Goal: Information Seeking & Learning: Learn about a topic

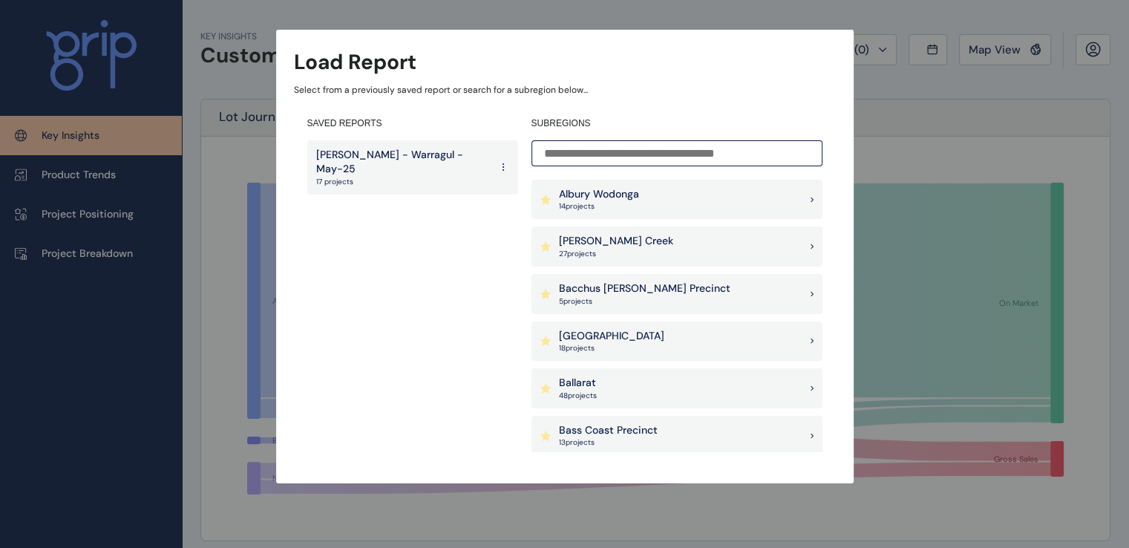
click at [654, 205] on div "Albury Wodonga 14 project s" at bounding box center [677, 200] width 291 height 40
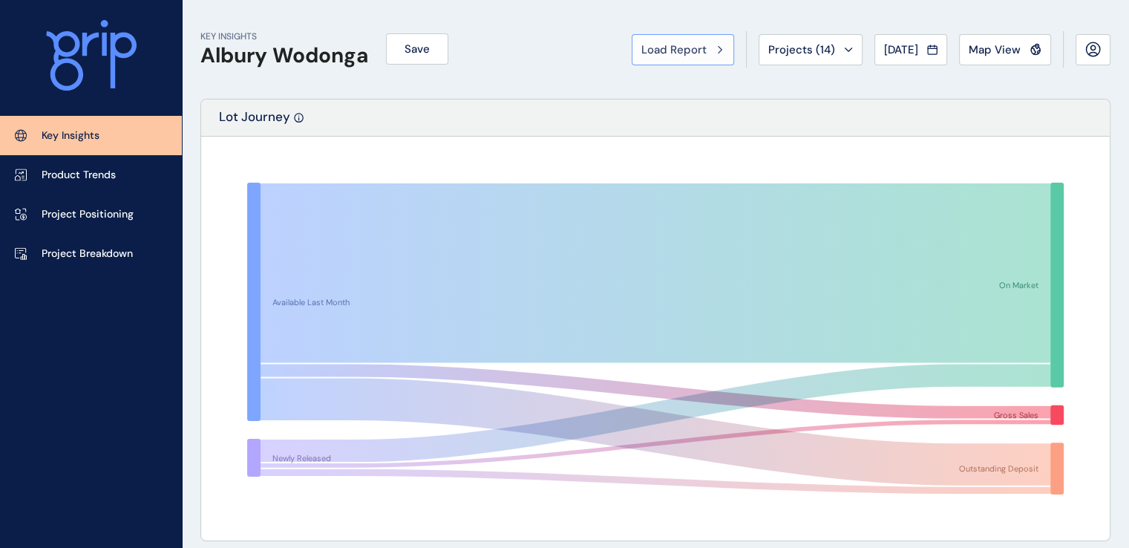
click at [702, 50] on div "Load Report" at bounding box center [683, 49] width 83 height 15
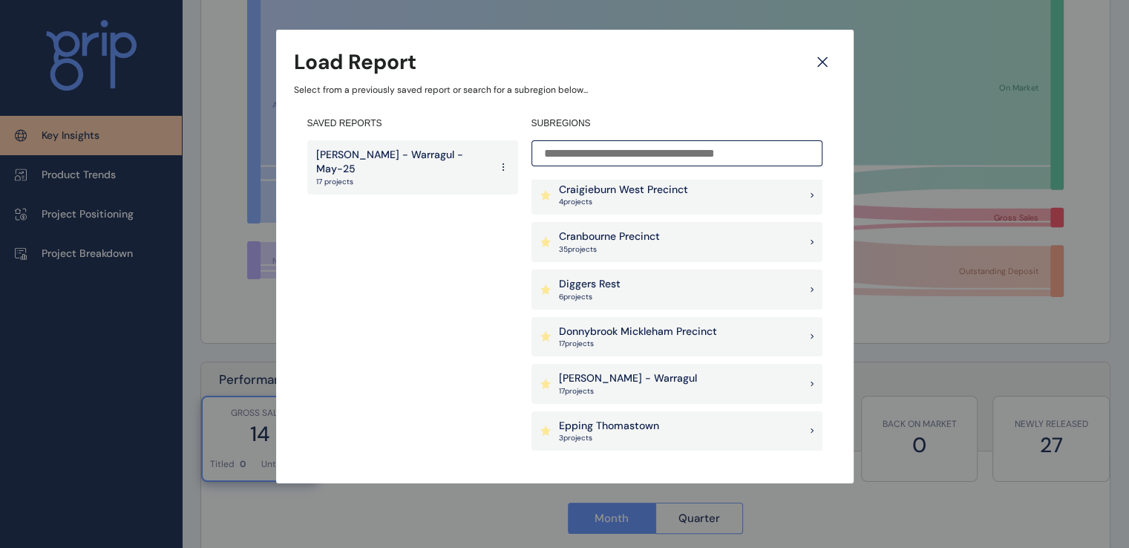
scroll to position [492, 0]
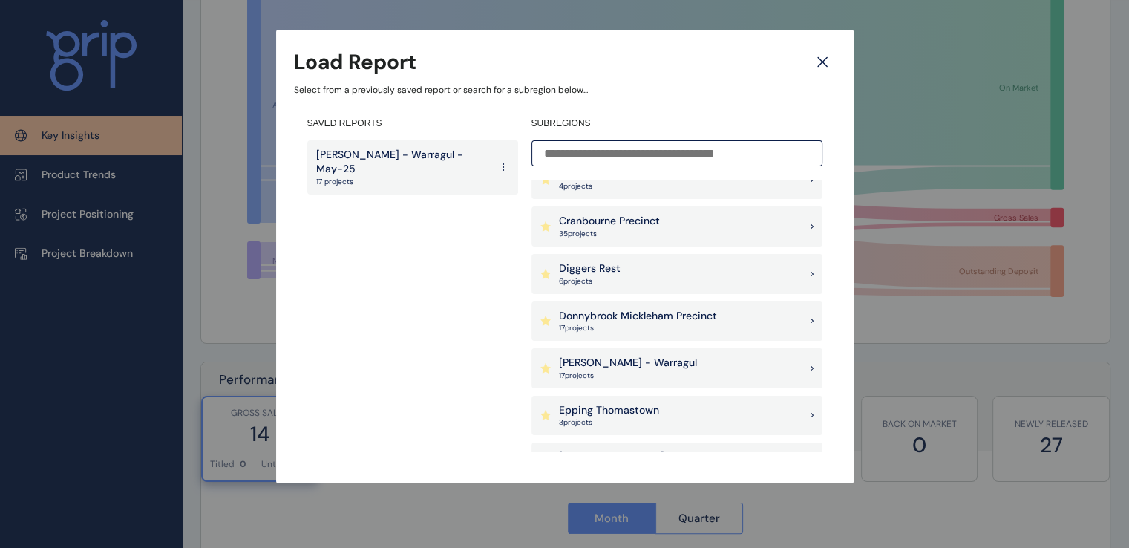
click at [643, 373] on p "17 project s" at bounding box center [628, 376] width 138 height 10
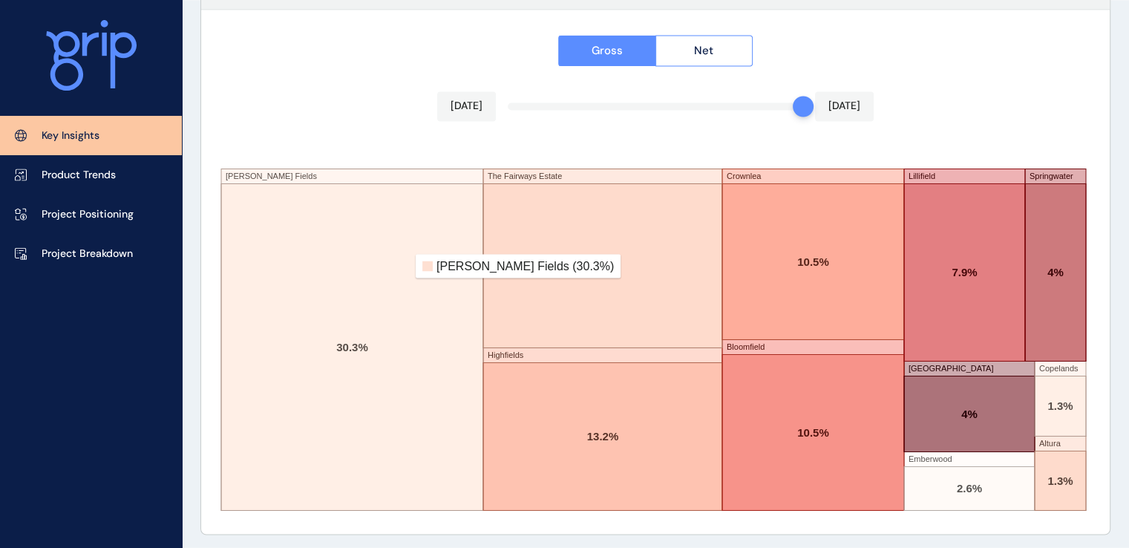
scroll to position [2577, 0]
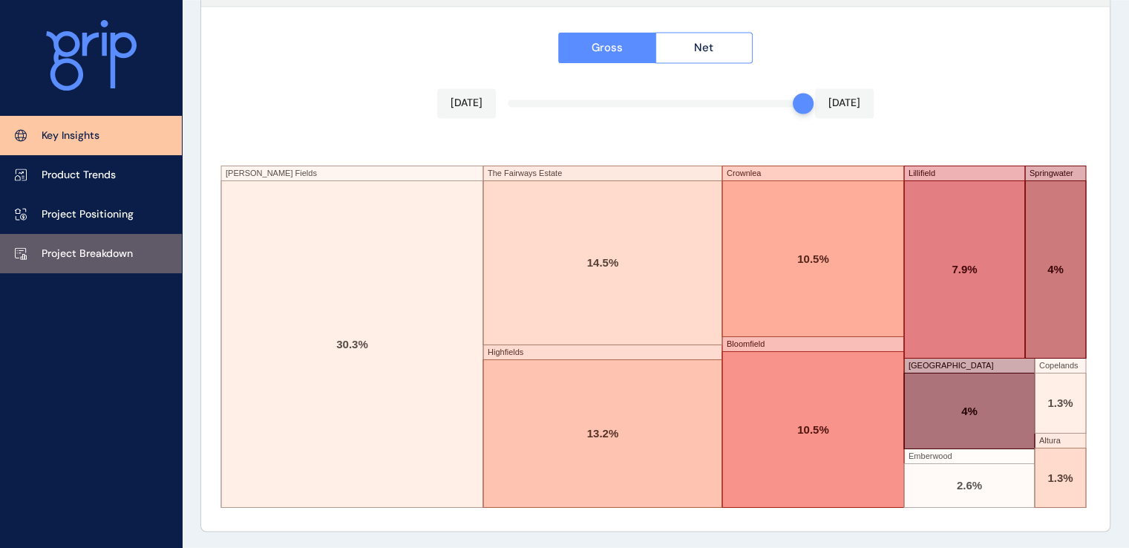
click at [56, 255] on p "Project Breakdown" at bounding box center [87, 254] width 91 height 15
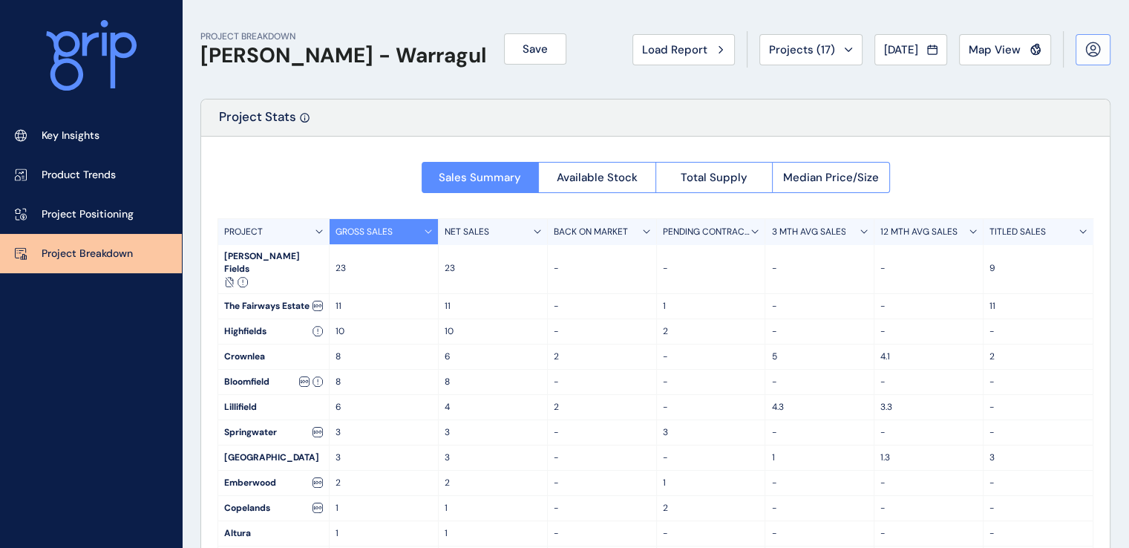
click at [1090, 59] on button at bounding box center [1093, 49] width 35 height 31
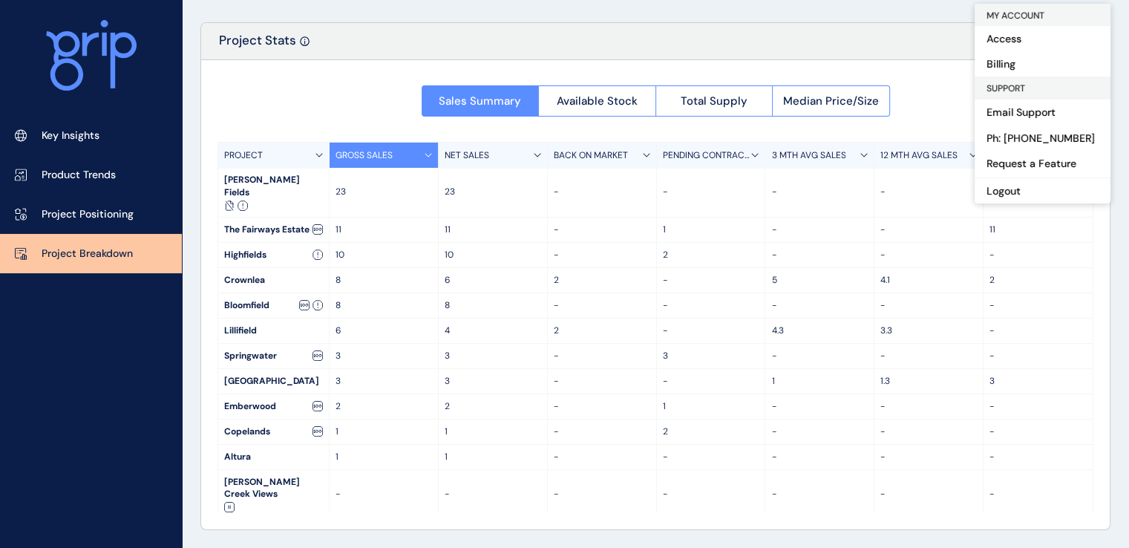
click at [1025, 91] on span "SUPPORT" at bounding box center [1006, 88] width 39 height 12
click at [1019, 90] on span "SUPPORT" at bounding box center [1006, 88] width 39 height 12
click at [1007, 112] on link "Email Support" at bounding box center [1043, 112] width 136 height 27
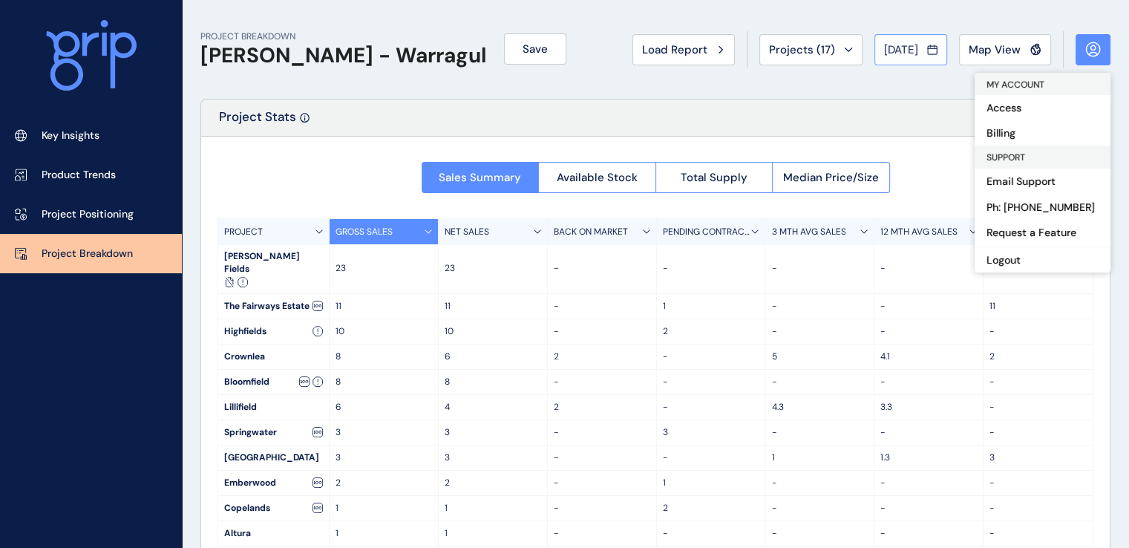
click at [895, 46] on span "[DATE]" at bounding box center [901, 49] width 34 height 15
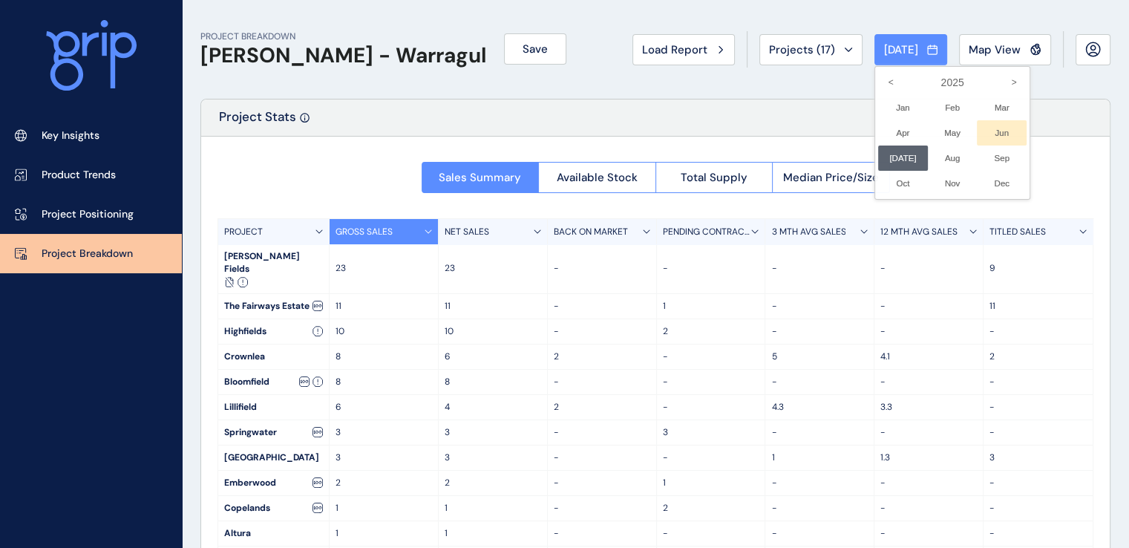
click at [996, 131] on li "Jun No report is available for this period. New months are usually published 5 …" at bounding box center [1002, 132] width 50 height 25
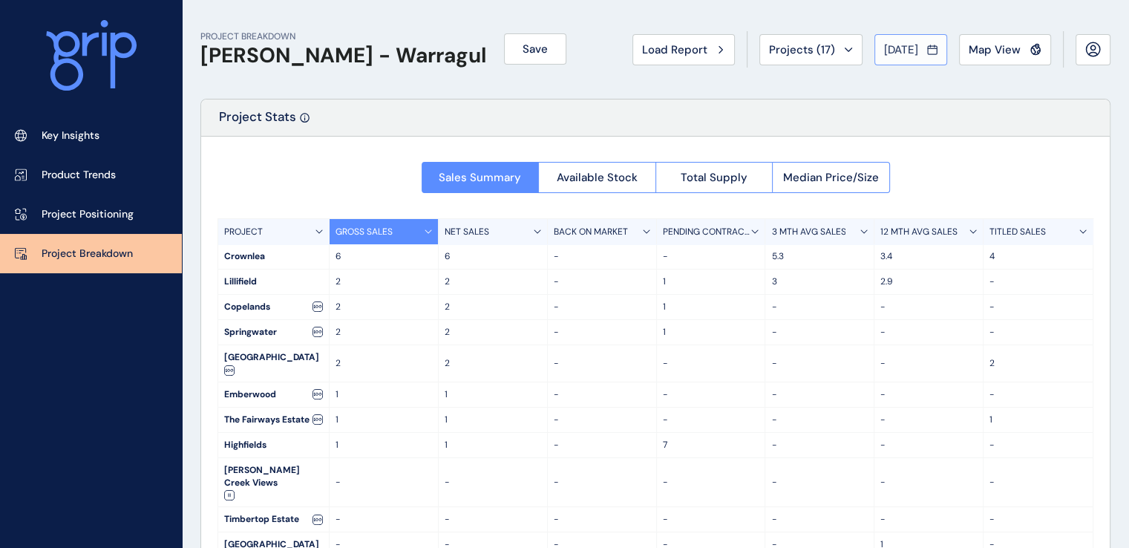
click at [895, 52] on span "[DATE]" at bounding box center [901, 49] width 34 height 15
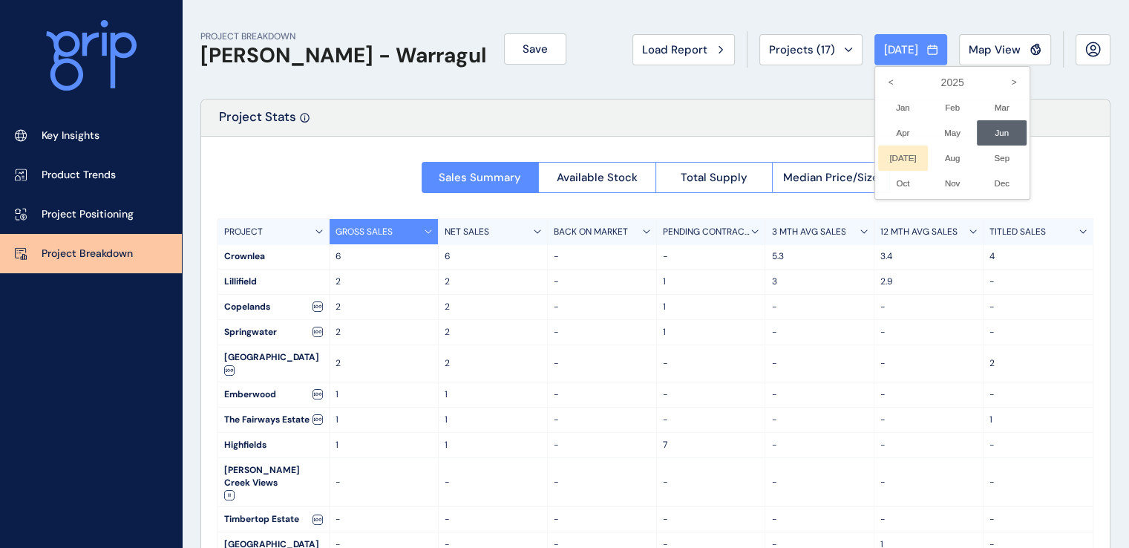
click at [894, 154] on li "[DATE] No report is available for this period. New months are usually published…" at bounding box center [903, 158] width 50 height 25
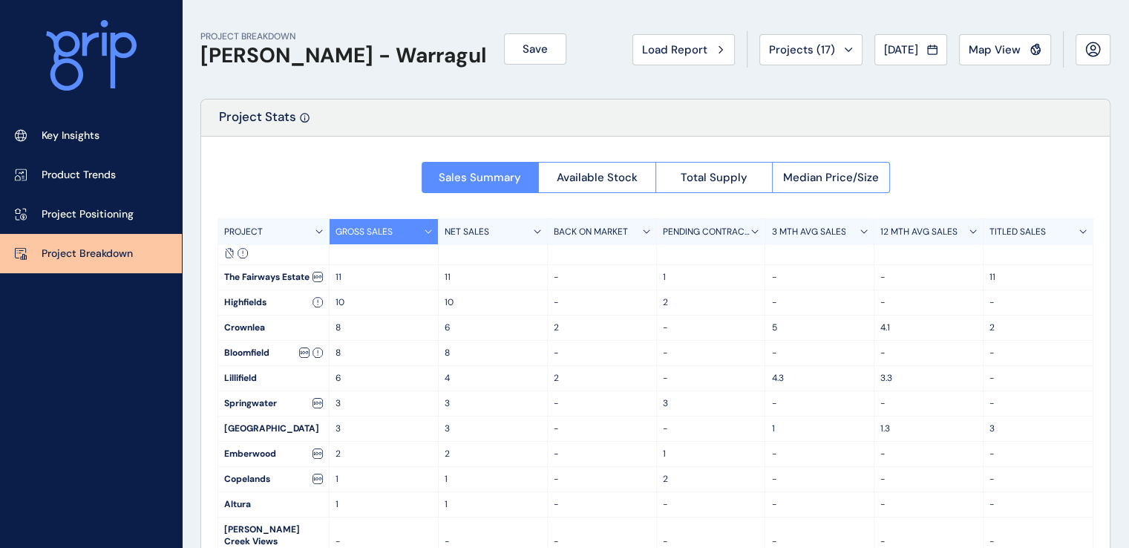
scroll to position [56, 0]
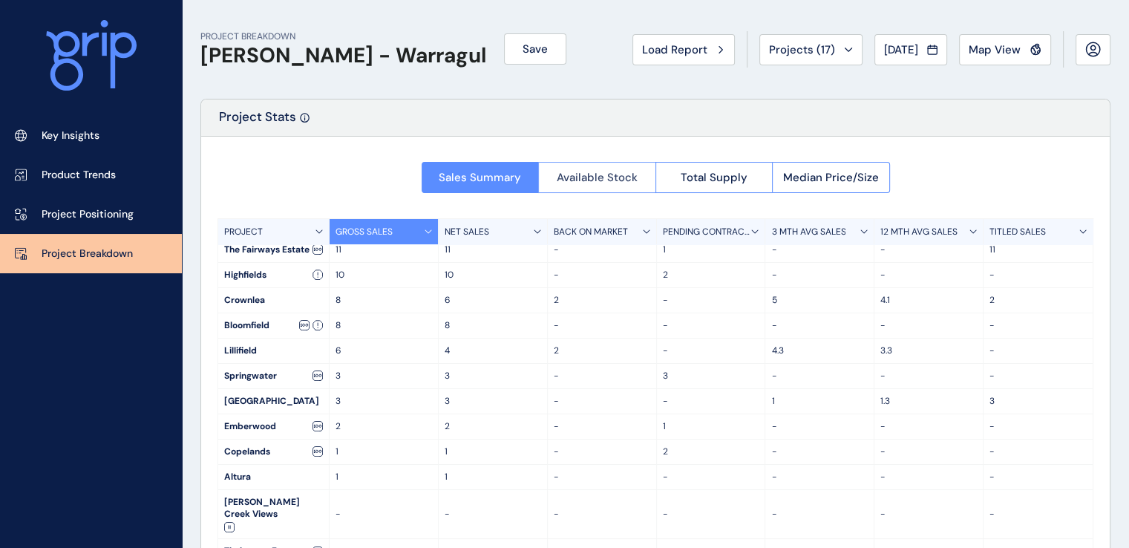
click at [570, 184] on span "Available Stock" at bounding box center [597, 177] width 81 height 15
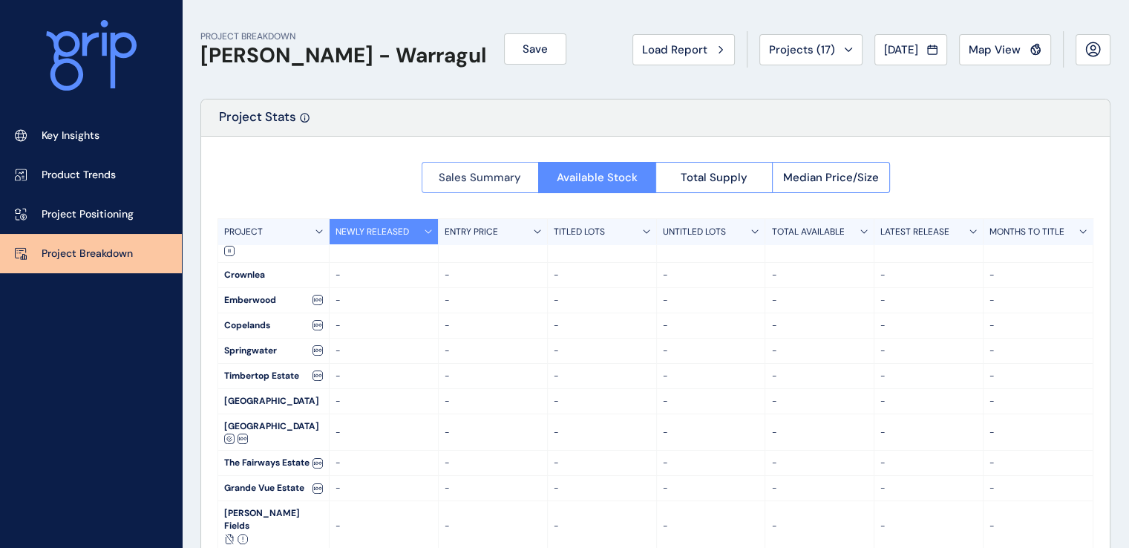
scroll to position [0, 0]
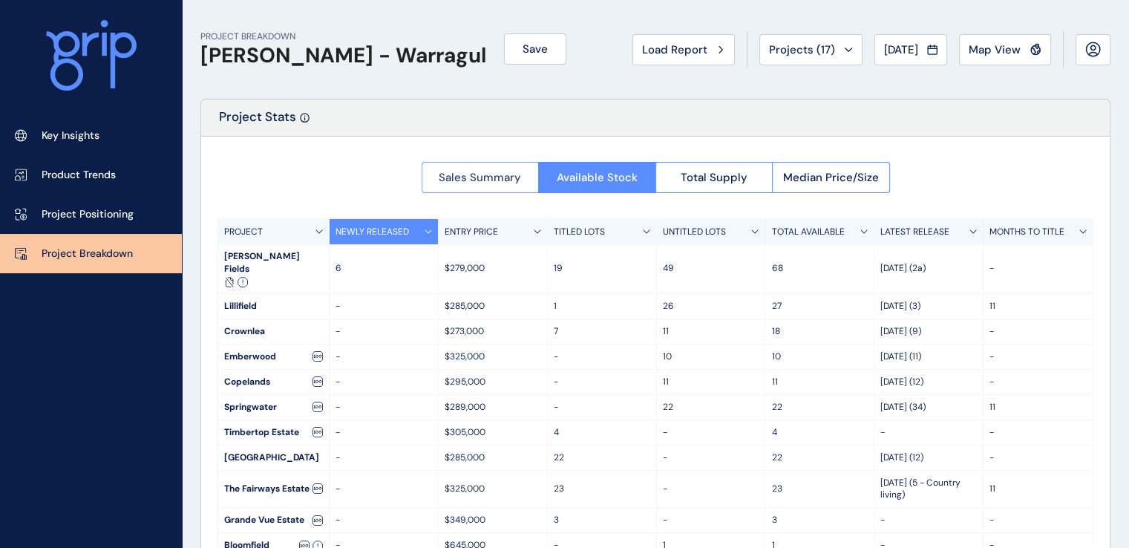
click at [472, 182] on span "Sales Summary" at bounding box center [480, 177] width 82 height 15
